Goal: Information Seeking & Learning: Learn about a topic

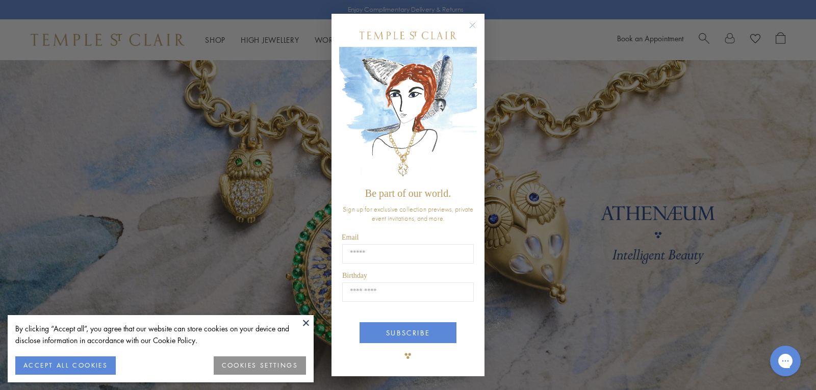
drag, startPoint x: 472, startPoint y: 26, endPoint x: 443, endPoint y: 61, distance: 46.0
click at [472, 27] on icon "Close dialog" at bounding box center [472, 25] width 13 height 13
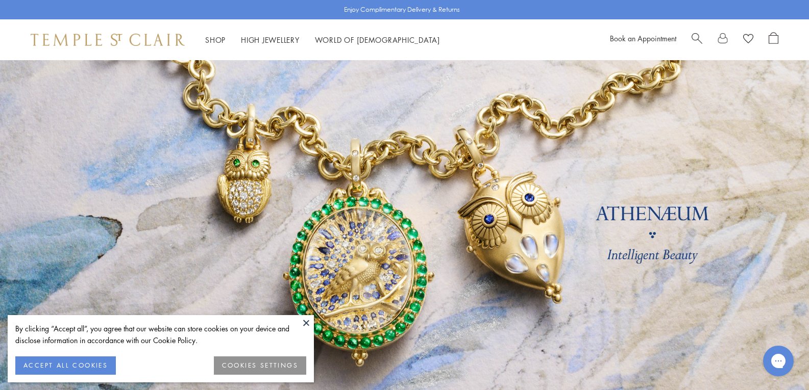
click at [367, 265] on link at bounding box center [404, 238] width 809 height 357
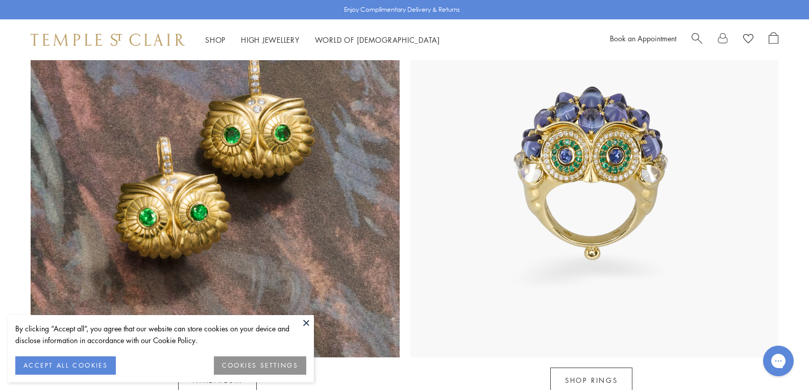
scroll to position [1071, 0]
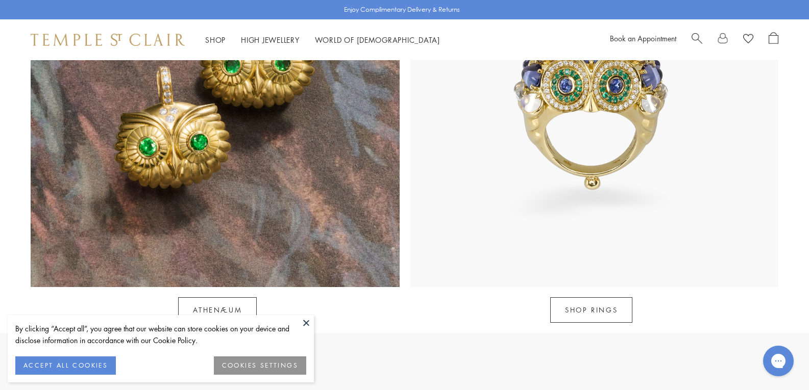
click at [304, 322] on button at bounding box center [305, 322] width 15 height 15
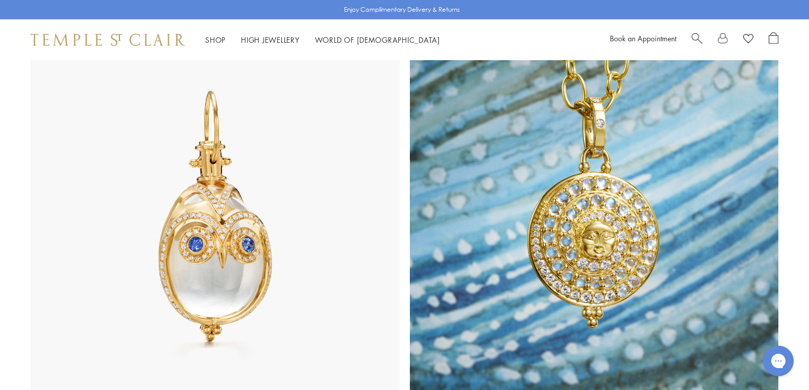
scroll to position [447, 0]
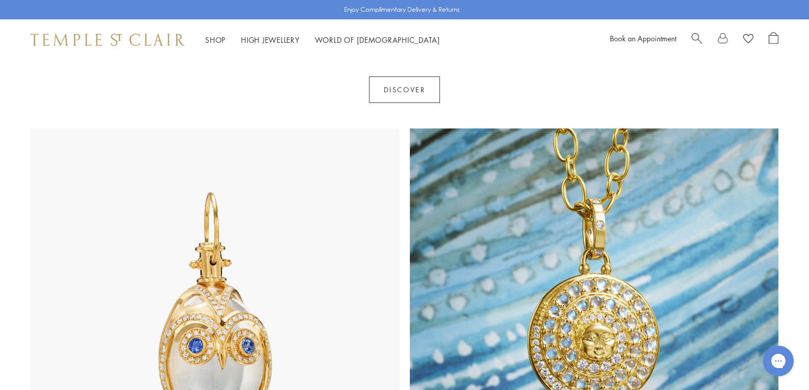
click at [188, 291] on img at bounding box center [215, 313] width 369 height 369
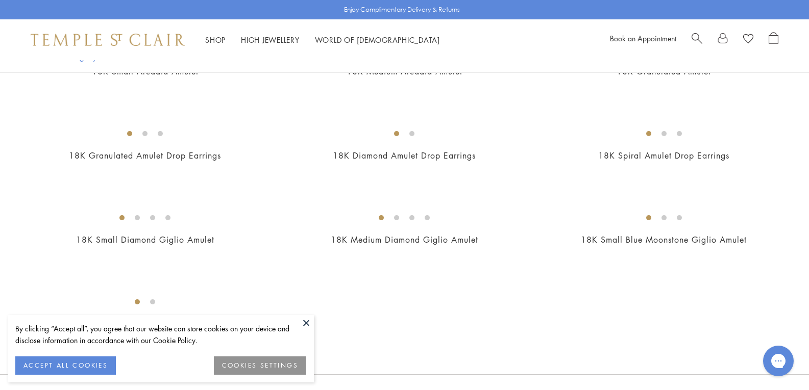
scroll to position [1939, 0]
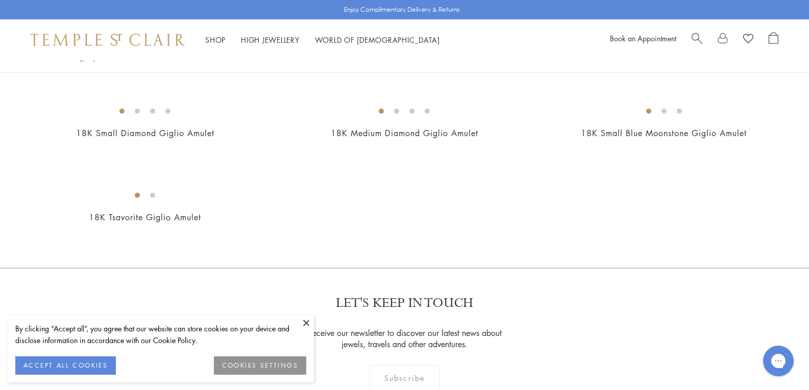
drag, startPoint x: 74, startPoint y: 363, endPoint x: 81, endPoint y: 364, distance: 6.3
click at [75, 363] on button "ACCEPT ALL COOKIES" at bounding box center [65, 366] width 101 height 18
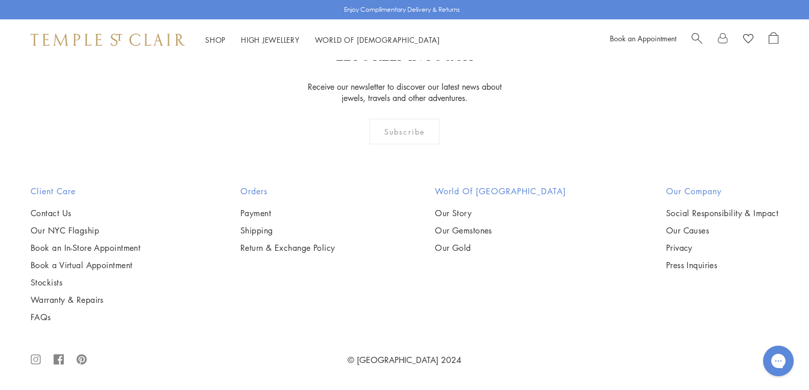
scroll to position [4760, 0]
click at [0, 0] on img at bounding box center [0, 0] width 0 height 0
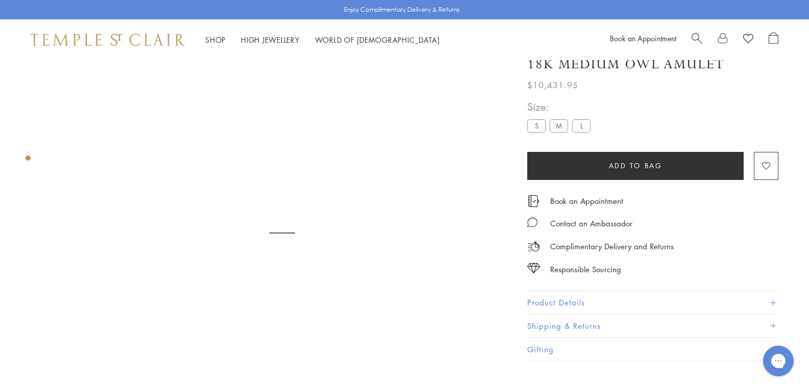
scroll to position [60, 0]
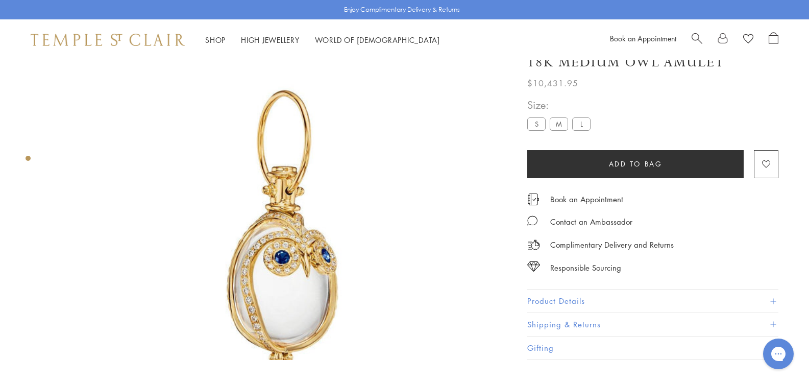
click at [223, 194] on img at bounding box center [282, 231] width 462 height 462
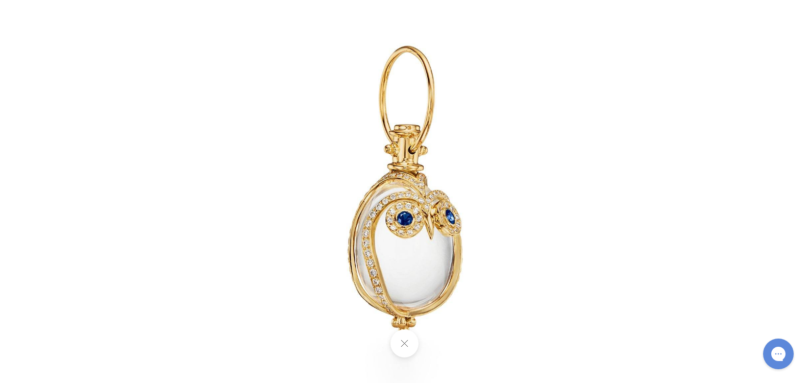
click at [403, 234] on img at bounding box center [405, 192] width 478 height 478
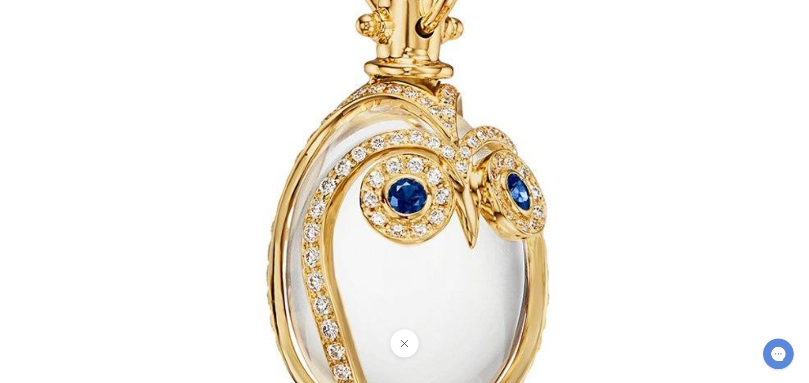
click at [748, 67] on img at bounding box center [407, 130] width 1176 height 1176
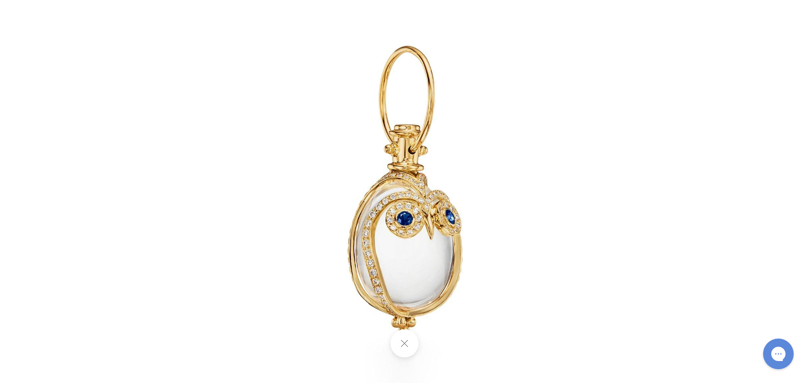
click at [611, 96] on img at bounding box center [405, 192] width 478 height 478
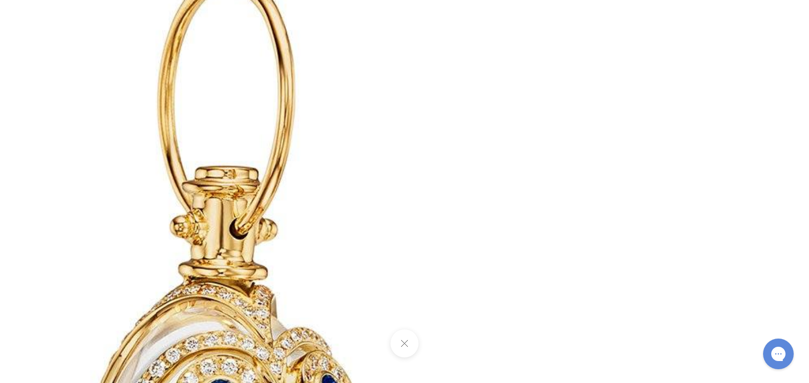
click at [285, 96] on img at bounding box center [221, 331] width 1176 height 1176
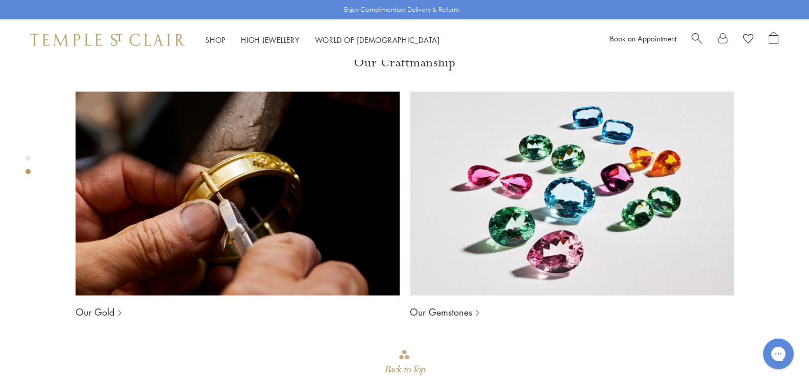
scroll to position [579, 0]
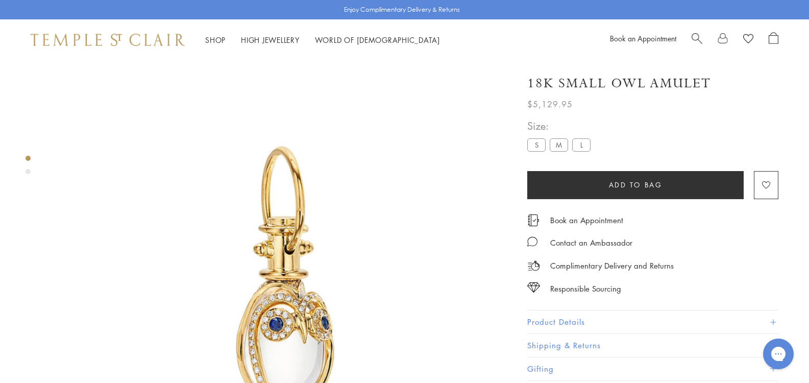
scroll to position [0, 0]
drag, startPoint x: 435, startPoint y: 84, endPoint x: 619, endPoint y: 87, distance: 184.2
click at [619, 87] on div "18K Small Owl Amulet" at bounding box center [652, 83] width 251 height 18
click at [565, 78] on h1 "18K Small Owl Amulet" at bounding box center [619, 83] width 184 height 18
drag, startPoint x: 620, startPoint y: 82, endPoint x: 455, endPoint y: 93, distance: 165.7
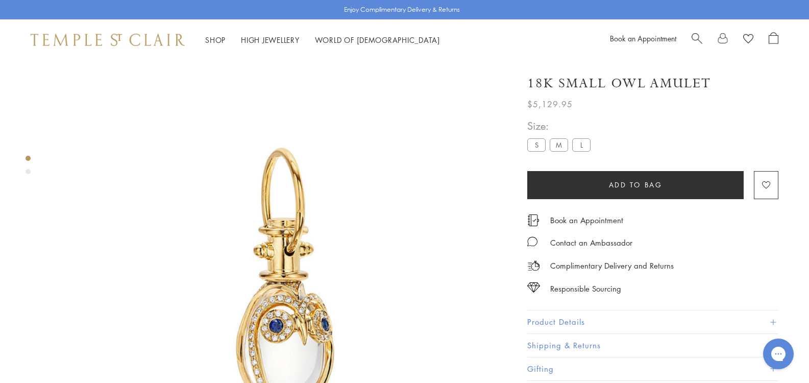
click at [527, 82] on div "18K Small Owl Amulet" at bounding box center [652, 83] width 251 height 18
drag, startPoint x: 436, startPoint y: 83, endPoint x: 617, endPoint y: 88, distance: 181.7
click at [617, 88] on h1 "18K Small Owl Amulet" at bounding box center [619, 83] width 184 height 18
click at [527, 319] on button "Product Details" at bounding box center [652, 321] width 251 height 23
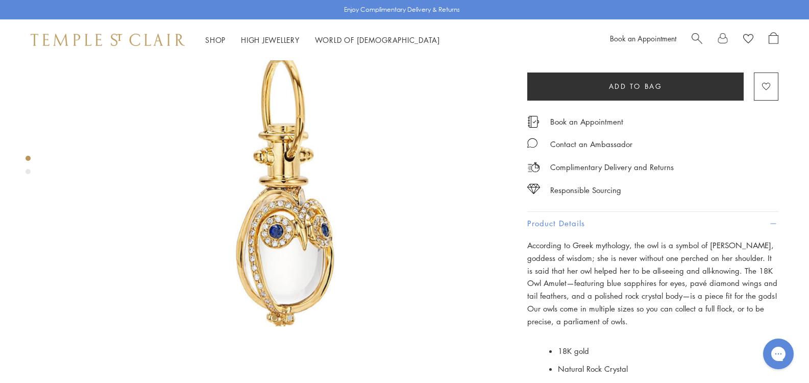
scroll to position [102, 0]
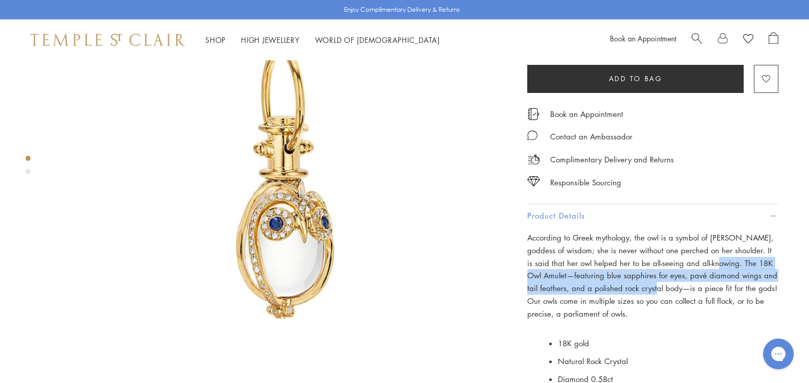
drag, startPoint x: 434, startPoint y: 263, endPoint x: 521, endPoint y: 280, distance: 88.8
click at [521, 280] on div "18K Small Owl Amulet $5,129.95 According to Greek mythology, the owl is a symbo…" at bounding box center [645, 250] width 265 height 584
copy p "The 18K Owl Amulet—featuring blue sapphires for eyes, pavé diamond wings and ta…"
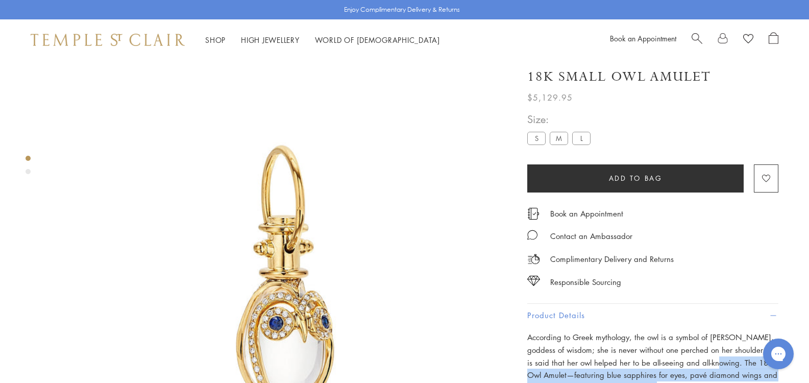
scroll to position [0, 0]
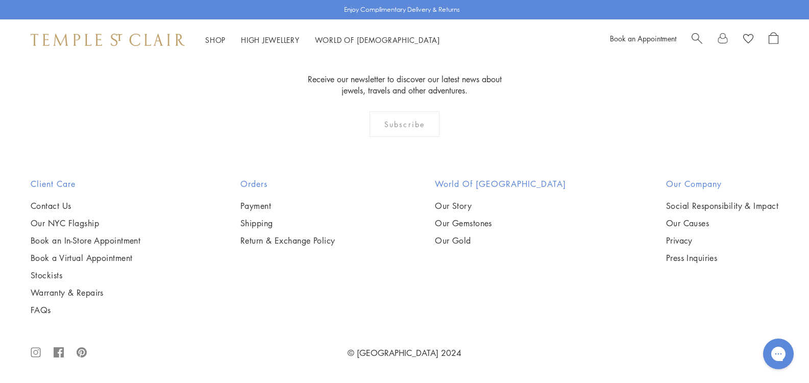
scroll to position [1427, 0]
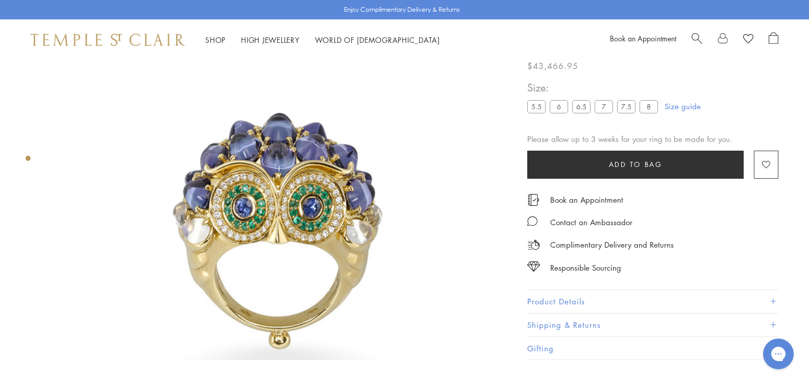
click at [527, 299] on button "Product Details" at bounding box center [652, 301] width 251 height 23
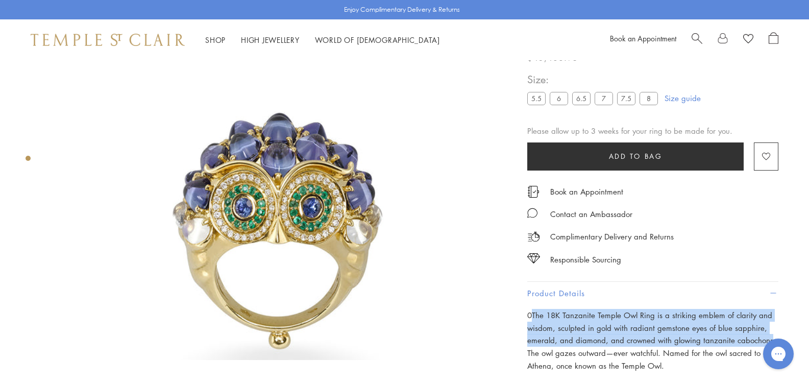
drag, startPoint x: 440, startPoint y: 295, endPoint x: 470, endPoint y: 322, distance: 39.7
click at [527, 322] on span "0The 18K Tanzanite Temple Owl Ring is a striking emblem of clarity and wisdom, …" at bounding box center [651, 340] width 248 height 61
copy span "The 18K Tanzanite Temple Owl Ring is a striking emblem of clarity and wisdom, s…"
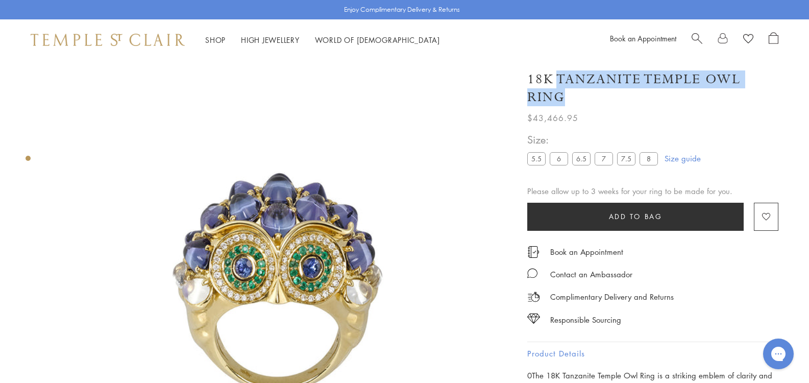
drag, startPoint x: 465, startPoint y: 77, endPoint x: 688, endPoint y: 79, distance: 223.0
click at [688, 79] on h1 "18K Tanzanite Temple Owl Ring" at bounding box center [652, 88] width 251 height 36
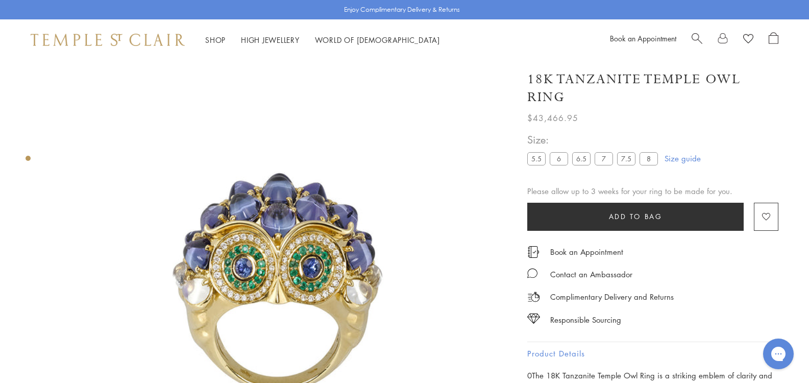
drag, startPoint x: 682, startPoint y: 79, endPoint x: 494, endPoint y: 361, distance: 339.2
drag, startPoint x: 560, startPoint y: 355, endPoint x: 471, endPoint y: 360, distance: 88.9
copy span "Tanzanite Temple Owl Ring"
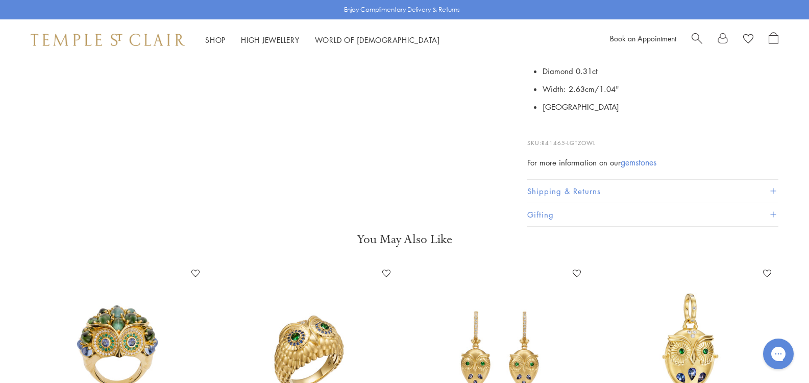
scroll to position [612, 0]
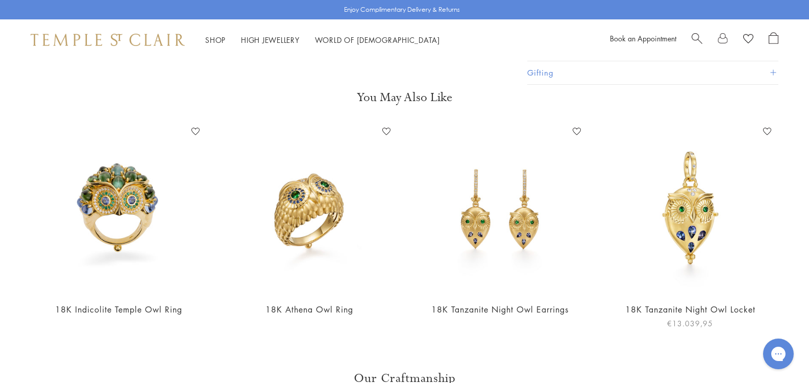
click at [694, 224] on img at bounding box center [690, 208] width 170 height 170
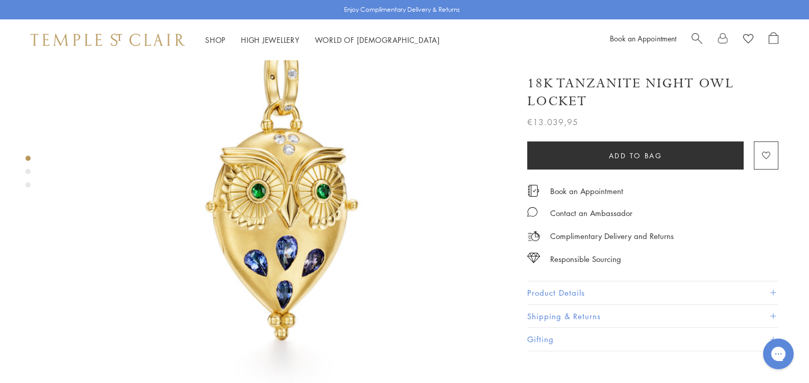
click at [212, 166] on img at bounding box center [282, 189] width 462 height 462
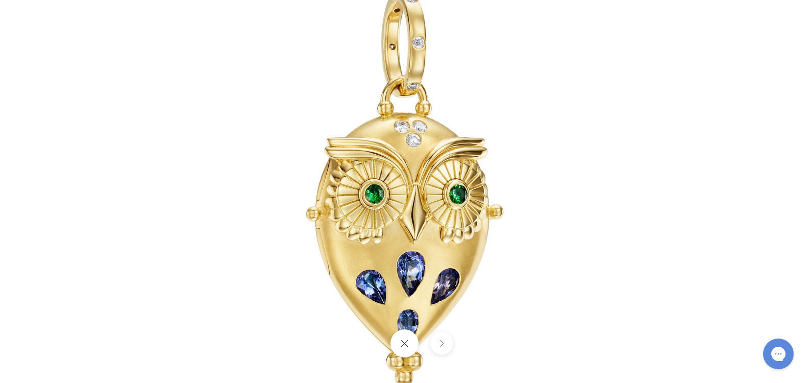
click at [430, 201] on img at bounding box center [404, 191] width 597 height 597
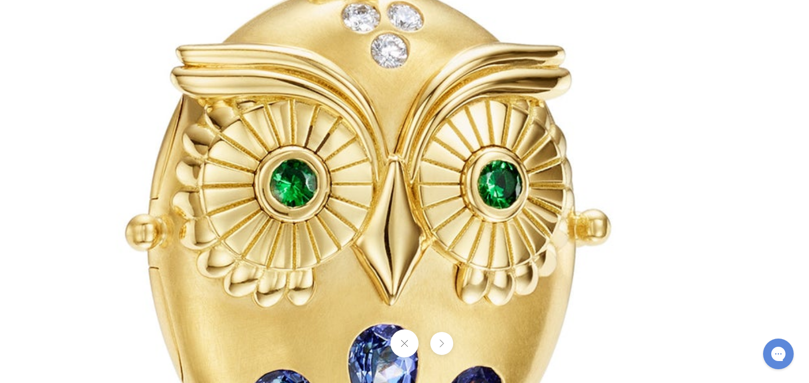
click at [761, 93] on img at bounding box center [367, 176] width 1469 height 1469
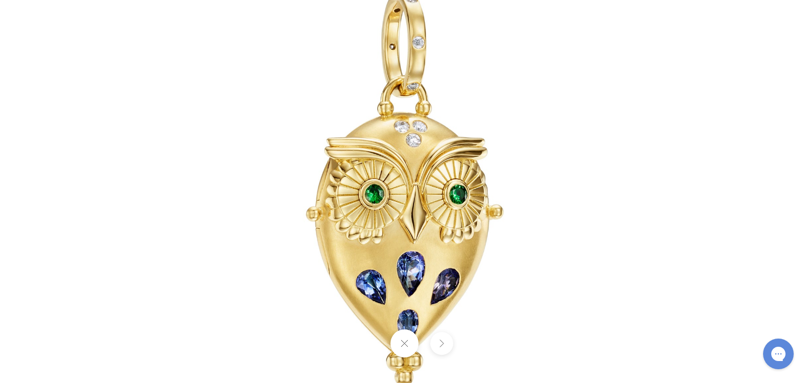
click at [664, 56] on img at bounding box center [404, 191] width 597 height 597
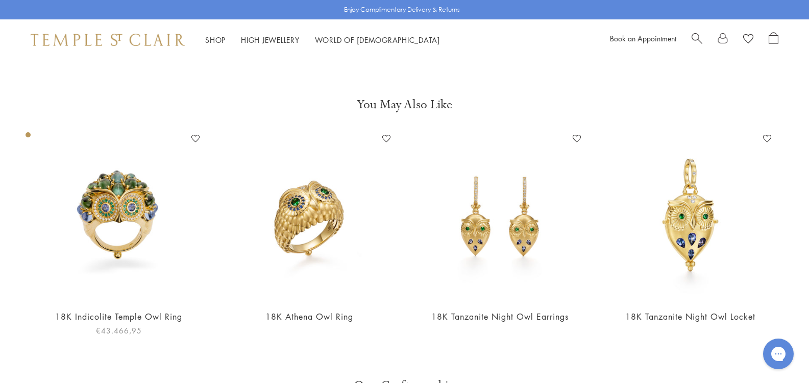
scroll to position [366, 0]
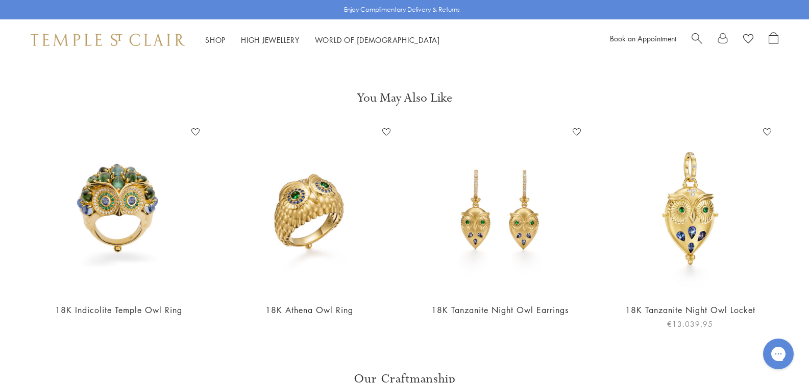
click at [684, 218] on img at bounding box center [690, 209] width 170 height 170
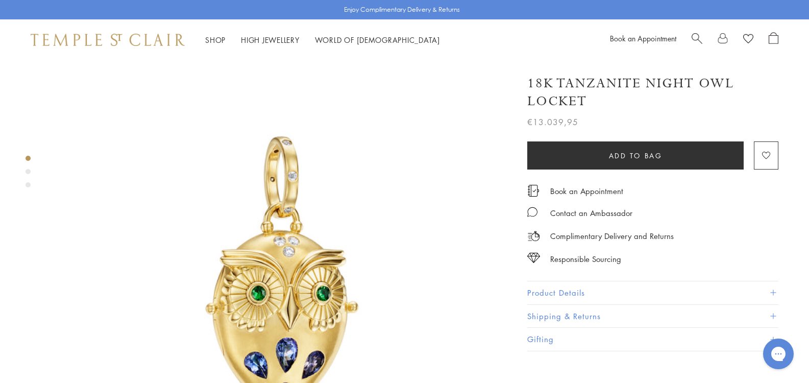
click at [527, 281] on button "Product Details" at bounding box center [652, 292] width 251 height 23
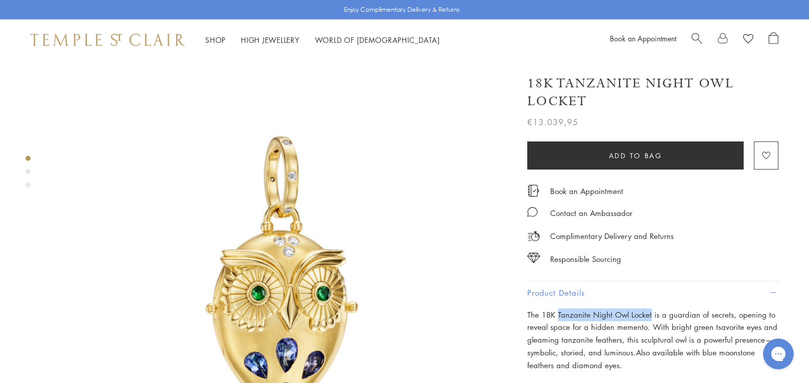
drag, startPoint x: 466, startPoint y: 294, endPoint x: 557, endPoint y: 295, distance: 90.8
click at [557, 309] on span "The 18K Tanzanite Night Owl Locket is a guardian of secrets, opening to reveal …" at bounding box center [652, 333] width 250 height 48
copy span "Tanzanite Night Owl Locket"
click at [527, 309] on span "The 18K Tanzanite Night Owl Locket is a guardian of secrets, opening to reveal …" at bounding box center [652, 333] width 250 height 48
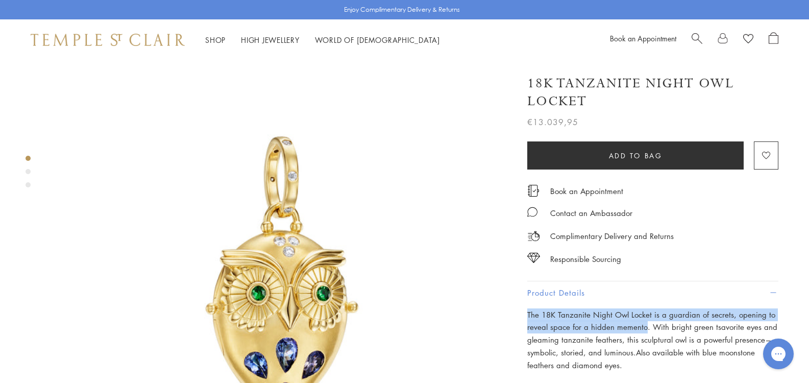
drag, startPoint x: 465, startPoint y: 307, endPoint x: 432, endPoint y: 294, distance: 35.4
click at [513, 294] on div "18K Tanzanite Night Owl Locket €13.039,95 The 18K Tanzanite Night Owl Locket is…" at bounding box center [645, 340] width 265 height 552
copy span "The 18K Tanzanite Night Owl Locket is a guardian of secrets, opening to reveal …"
